Goal: Task Accomplishment & Management: Use online tool/utility

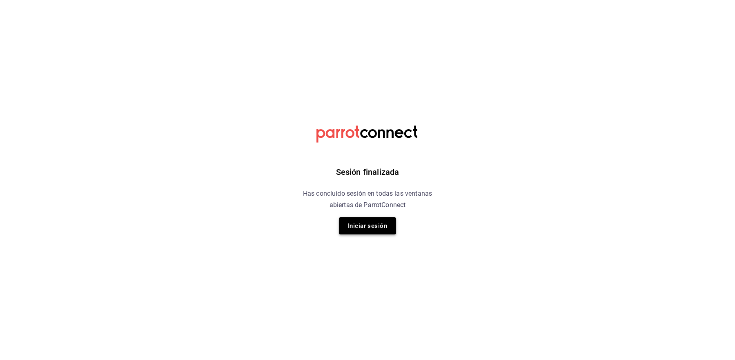
click at [383, 234] on button "Iniciar sesión" at bounding box center [367, 226] width 57 height 17
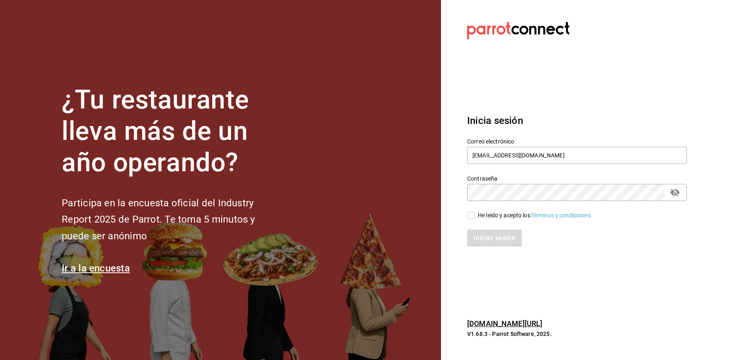
click at [470, 216] on input "He leído y acepto los Términos y condiciones." at bounding box center [470, 215] width 7 height 7
checkbox input "true"
click at [490, 245] on button "Iniciar sesión" at bounding box center [494, 238] width 55 height 17
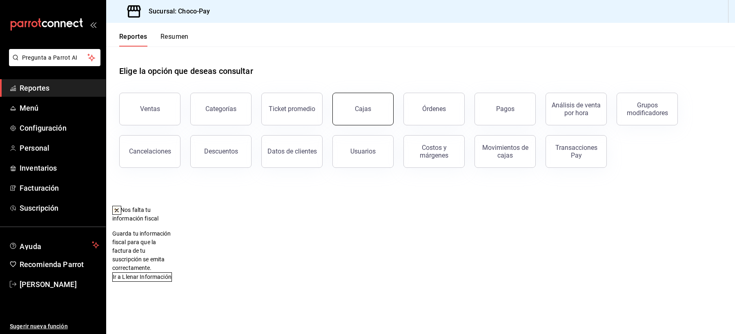
click at [363, 113] on button "Cajas" at bounding box center [362, 109] width 61 height 33
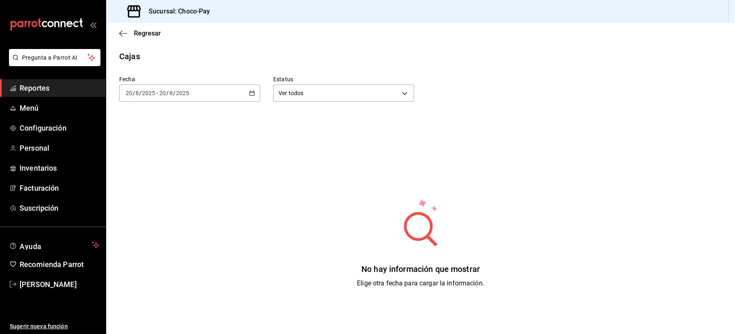
click at [120, 38] on div "Regresar" at bounding box center [420, 33] width 628 height 21
click at [122, 33] on icon "button" at bounding box center [123, 33] width 8 height 7
